Goal: Information Seeking & Learning: Learn about a topic

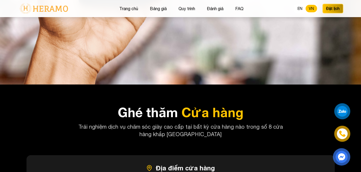
scroll to position [2185, 0]
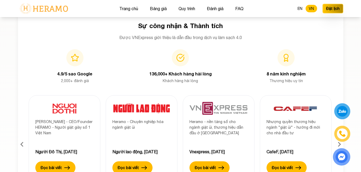
scroll to position [1775, 0]
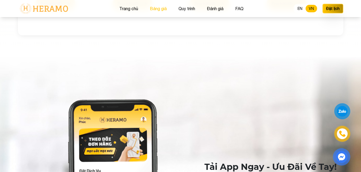
click at [154, 9] on button "Bảng giá" at bounding box center [158, 8] width 20 height 7
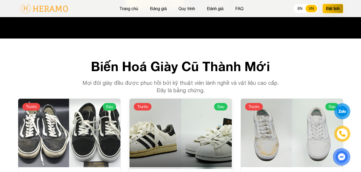
scroll to position [1098, 0]
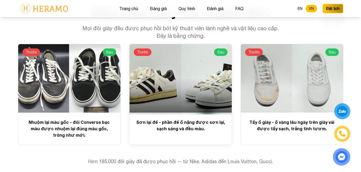
click at [175, 92] on div at bounding box center [181, 78] width 102 height 69
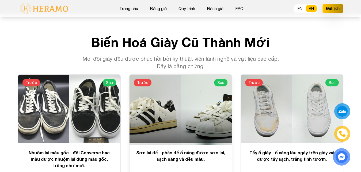
scroll to position [1070, 0]
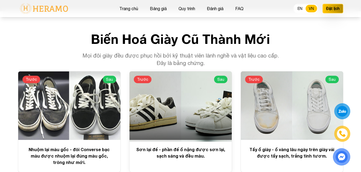
click at [151, 105] on div at bounding box center [181, 105] width 102 height 69
click at [214, 111] on div at bounding box center [181, 105] width 102 height 69
click at [168, 150] on p "Sơn lại đế - phần đế ố nặng được sơn lại, sạch sáng và đều màu." at bounding box center [180, 152] width 89 height 13
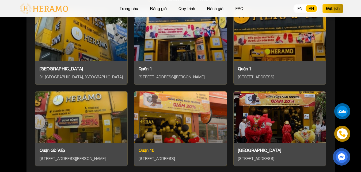
scroll to position [2381, 0]
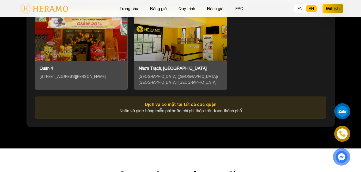
scroll to position [1775, 0]
